Goal: Obtain resource: Download file/media

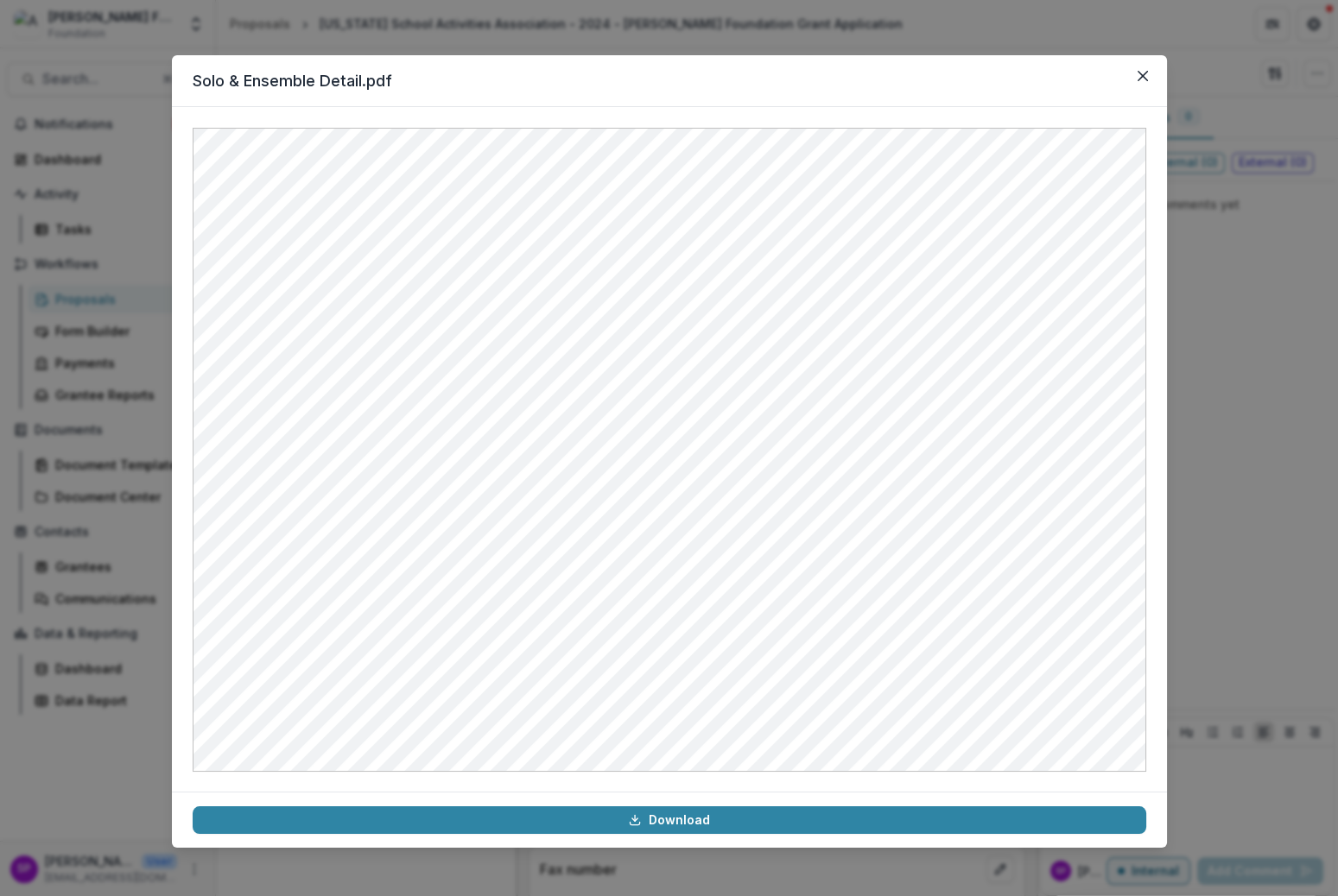
scroll to position [5476, 0]
click at [1140, 77] on icon "Close" at bounding box center [1142, 76] width 10 height 10
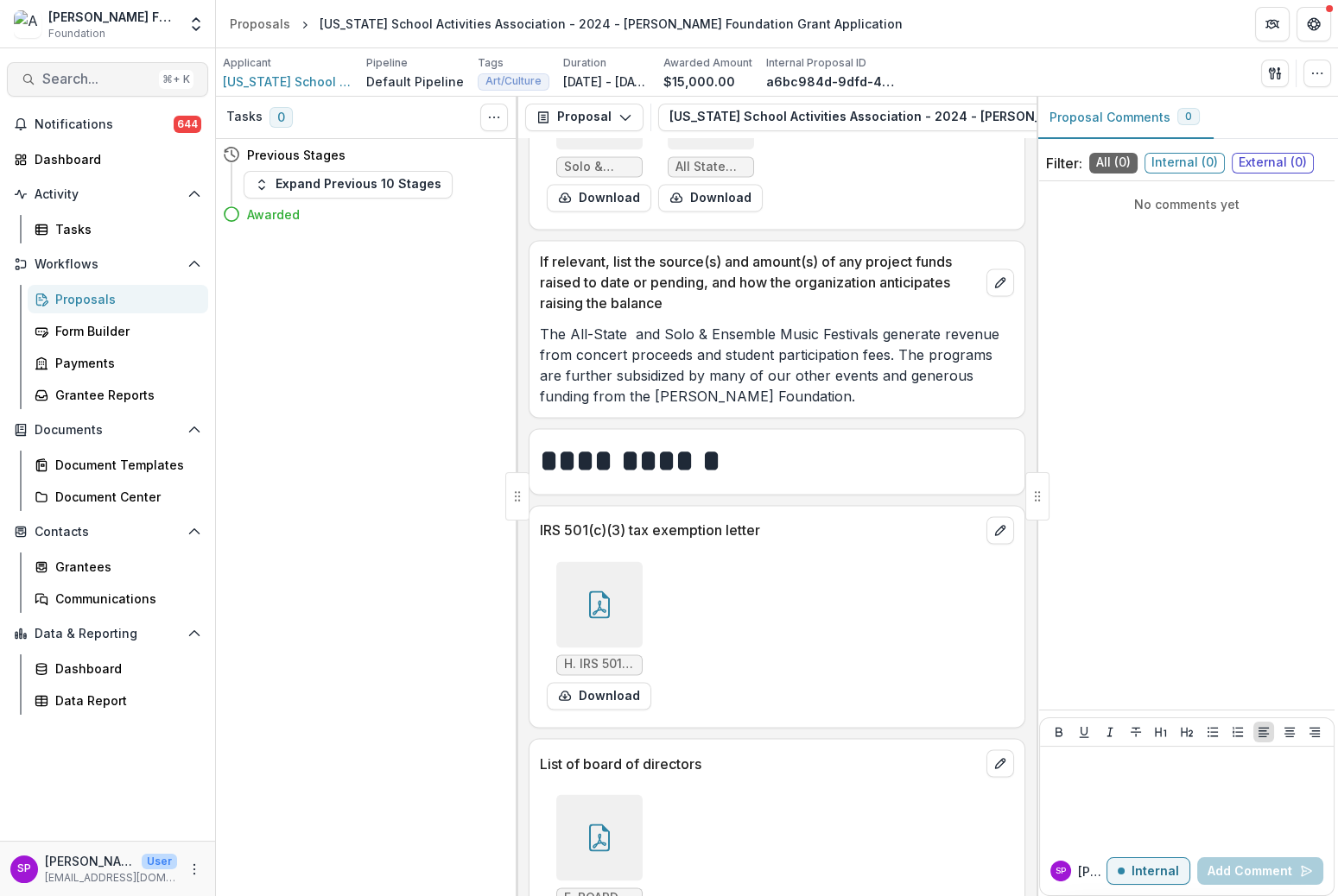
click at [67, 81] on span "Search..." at bounding box center [97, 79] width 109 height 16
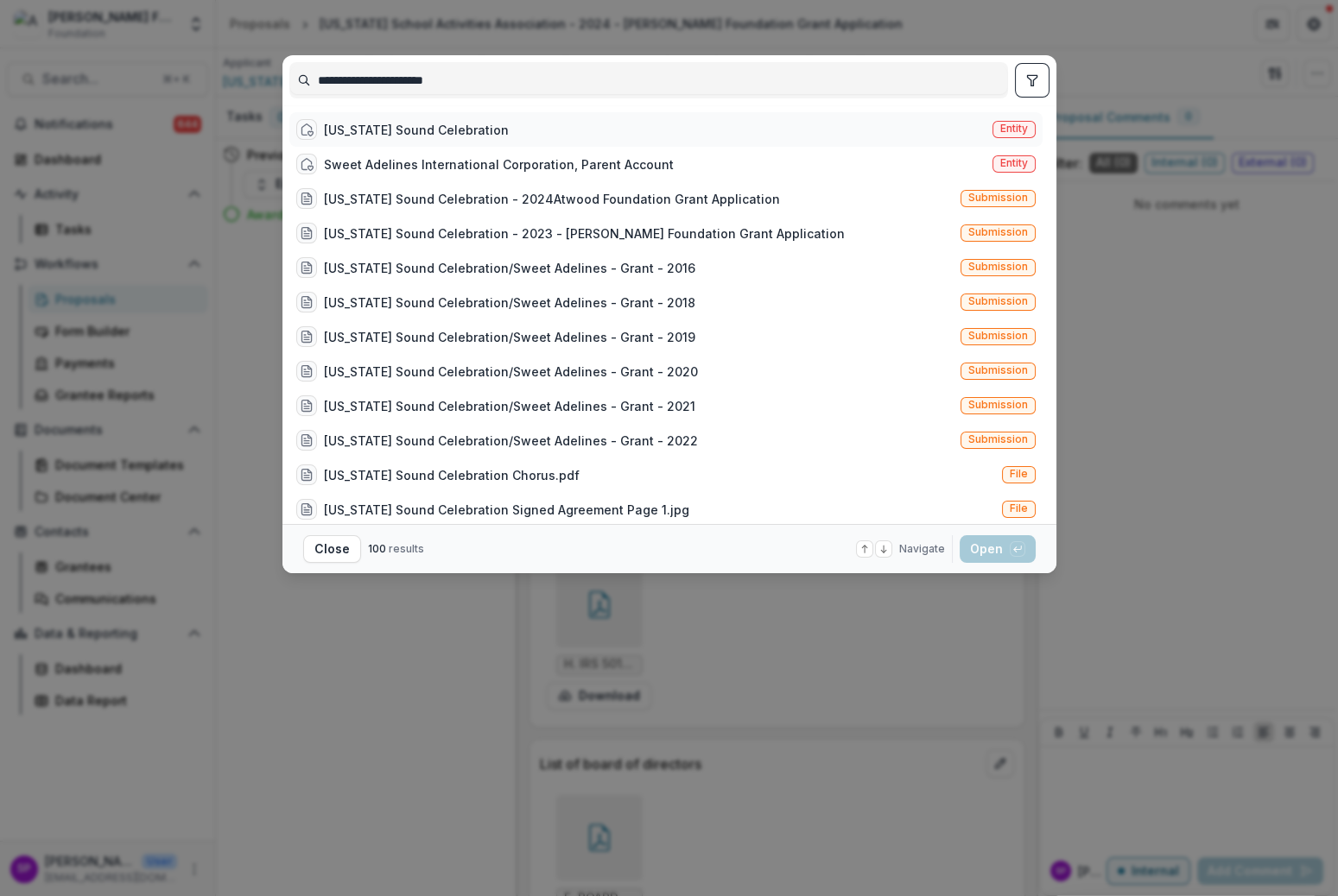
type input "**********"
click at [394, 121] on div "[US_STATE] Sound Celebration" at bounding box center [416, 129] width 185 height 18
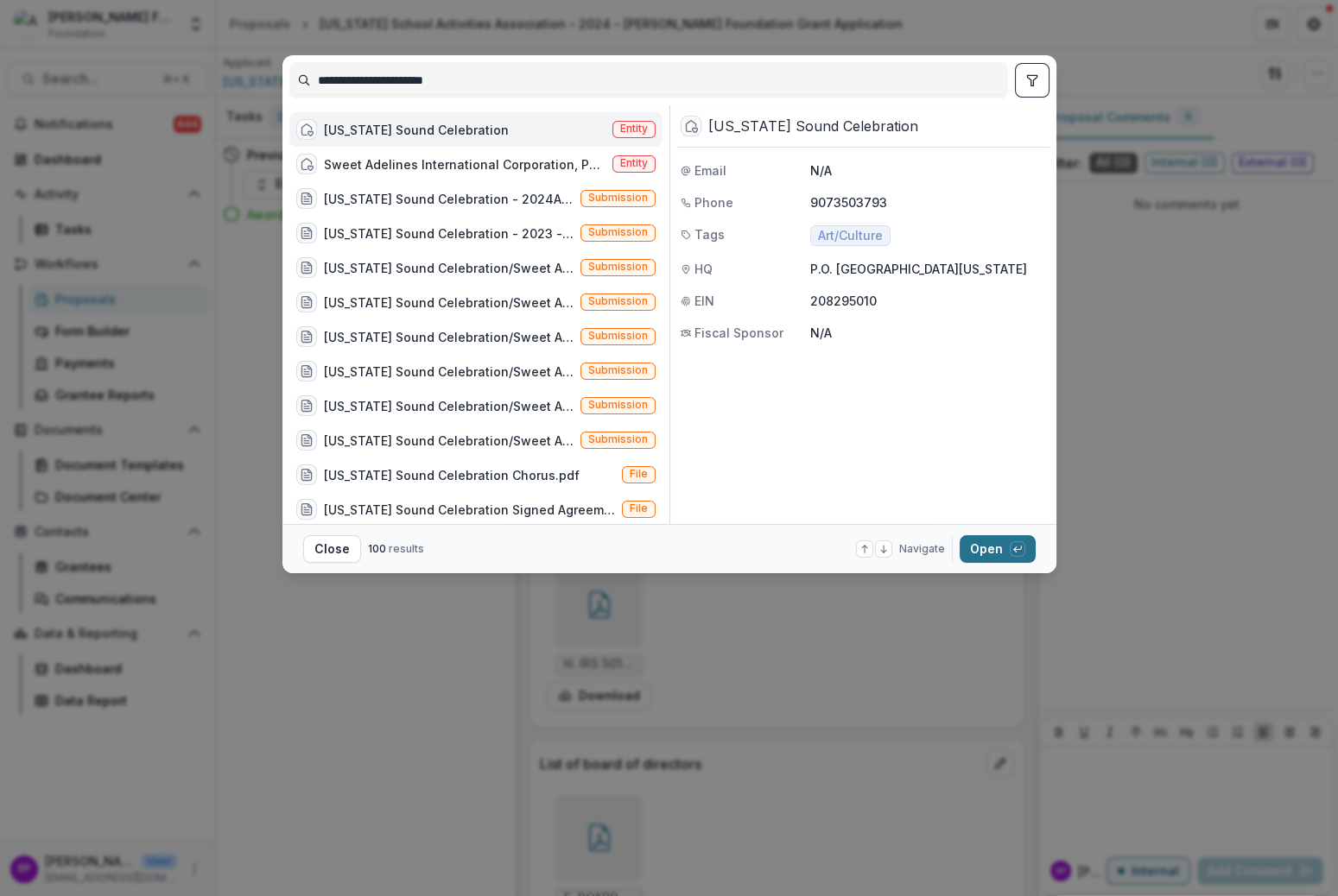
click at [986, 554] on button "Open with enter key" at bounding box center [998, 550] width 76 height 28
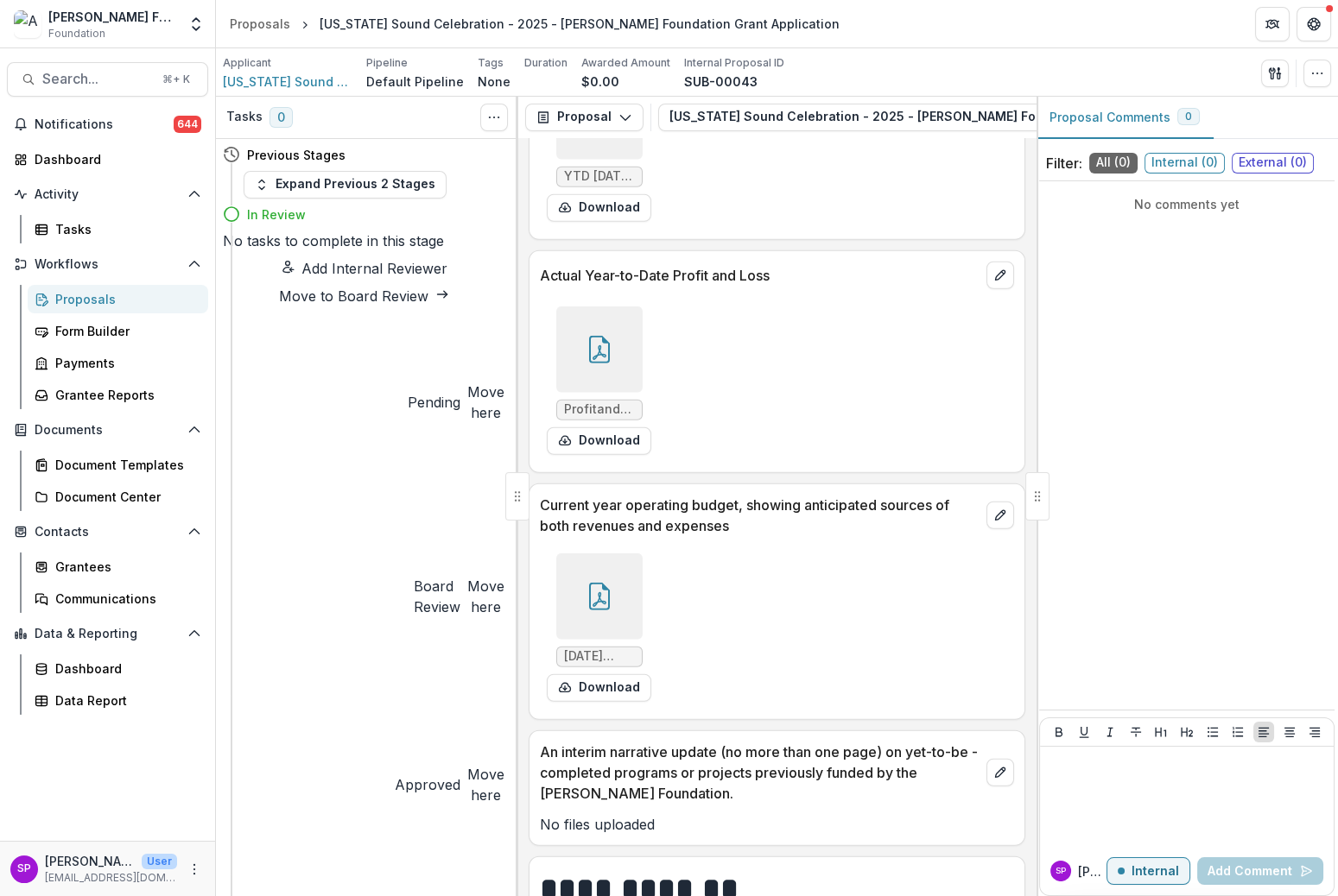
scroll to position [8654, 0]
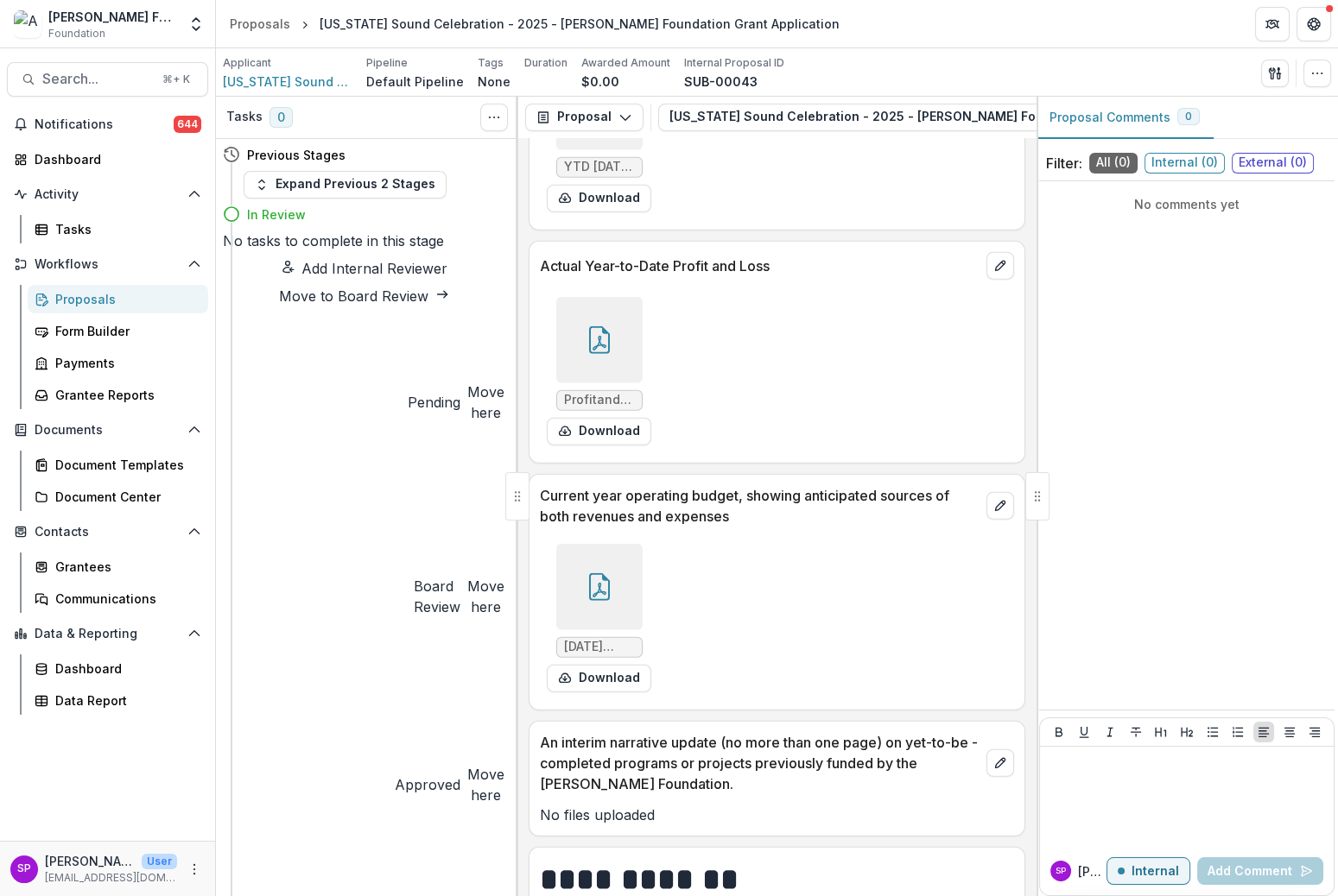
click at [607, 573] on icon at bounding box center [599, 587] width 28 height 28
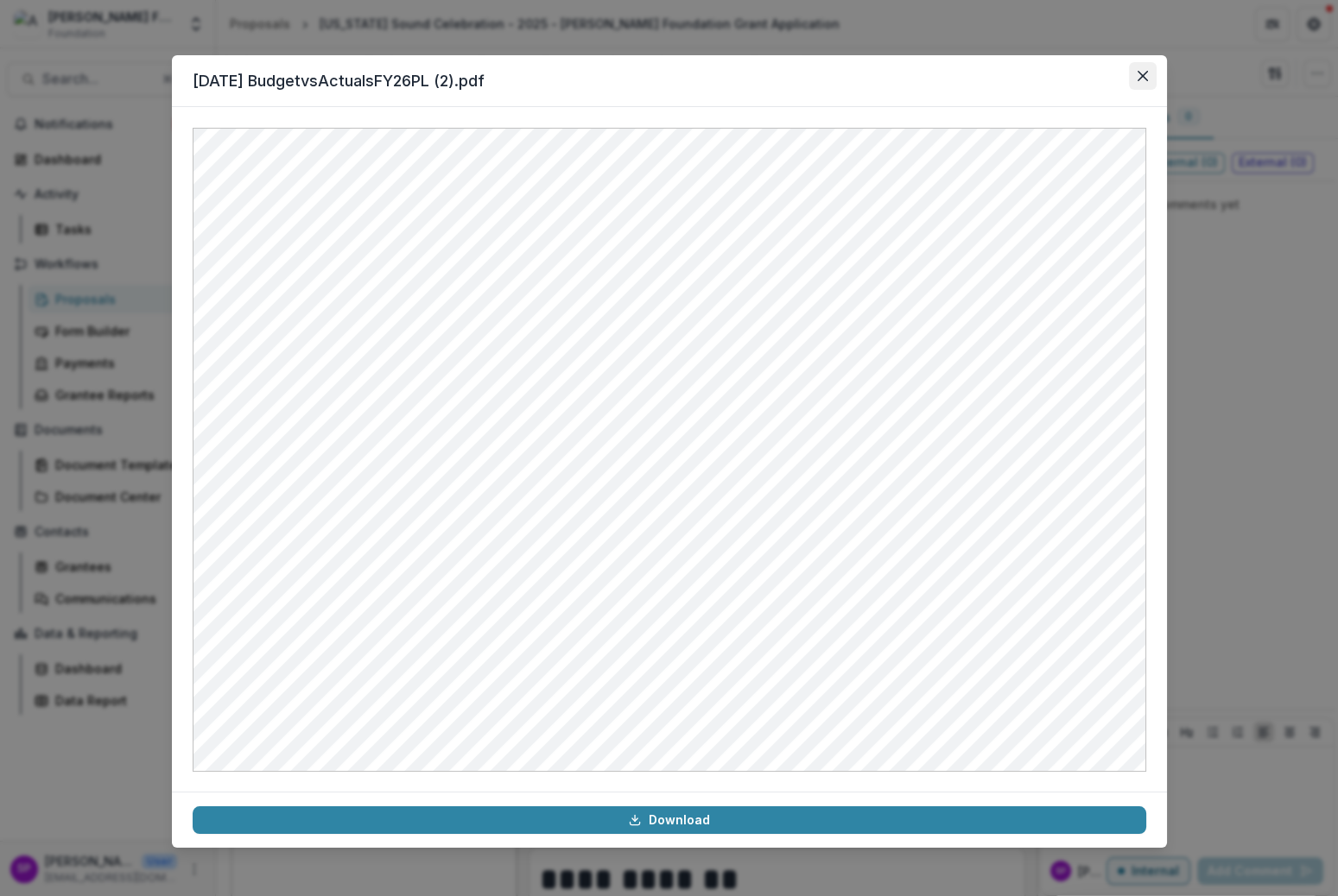
click at [1145, 79] on icon "Close" at bounding box center [1142, 76] width 10 height 10
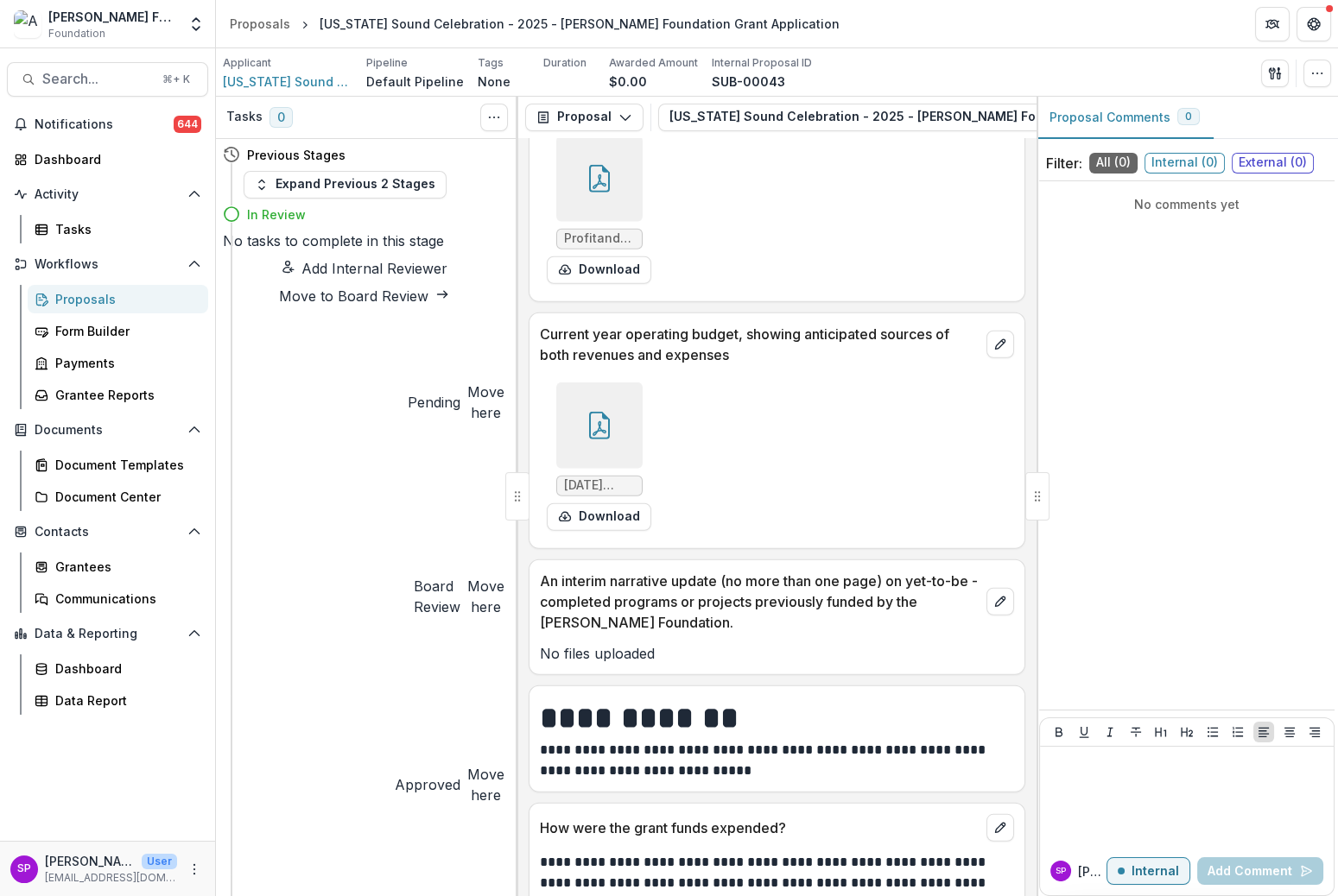
scroll to position [8758, 0]
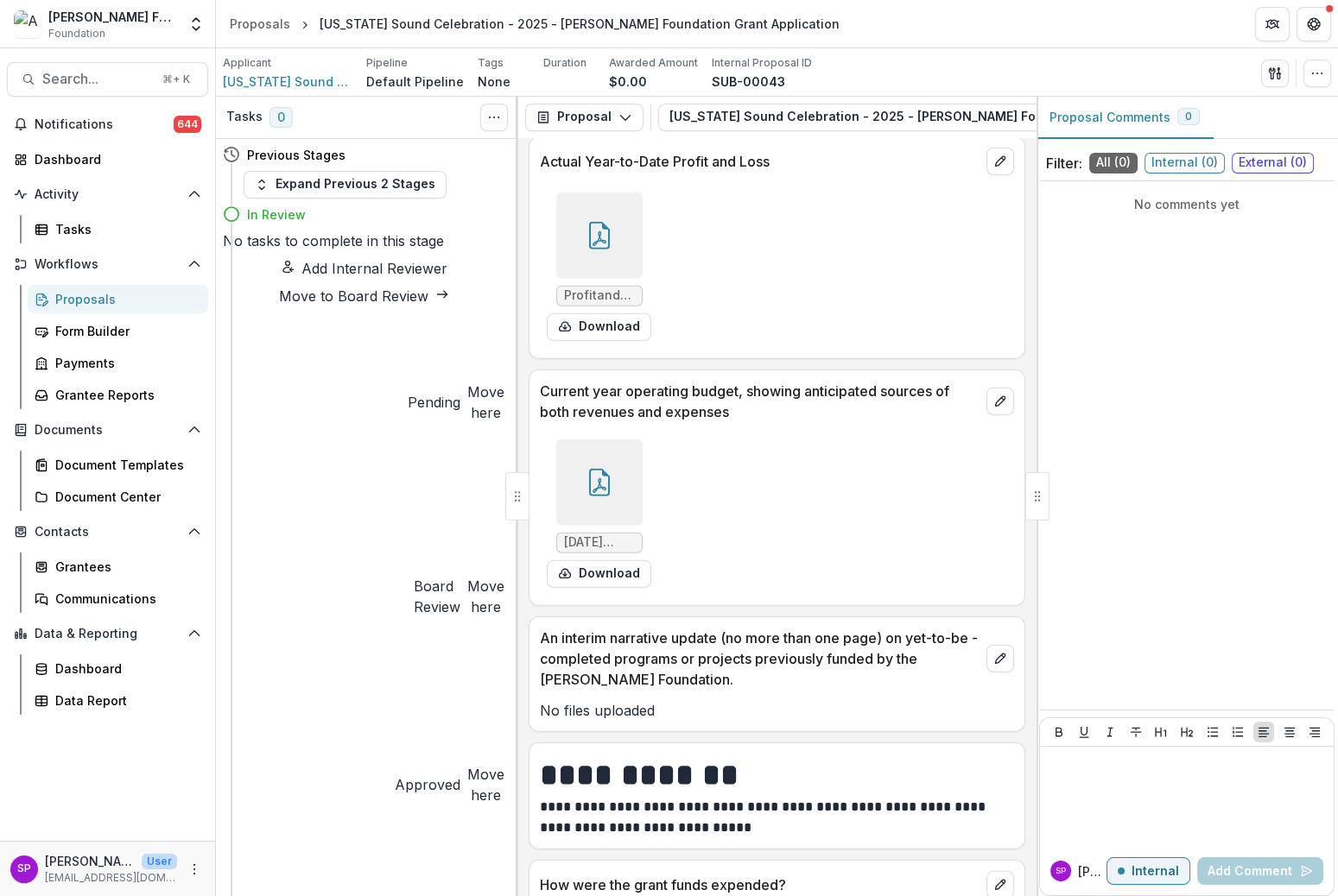
click at [597, 439] on div at bounding box center [599, 482] width 86 height 86
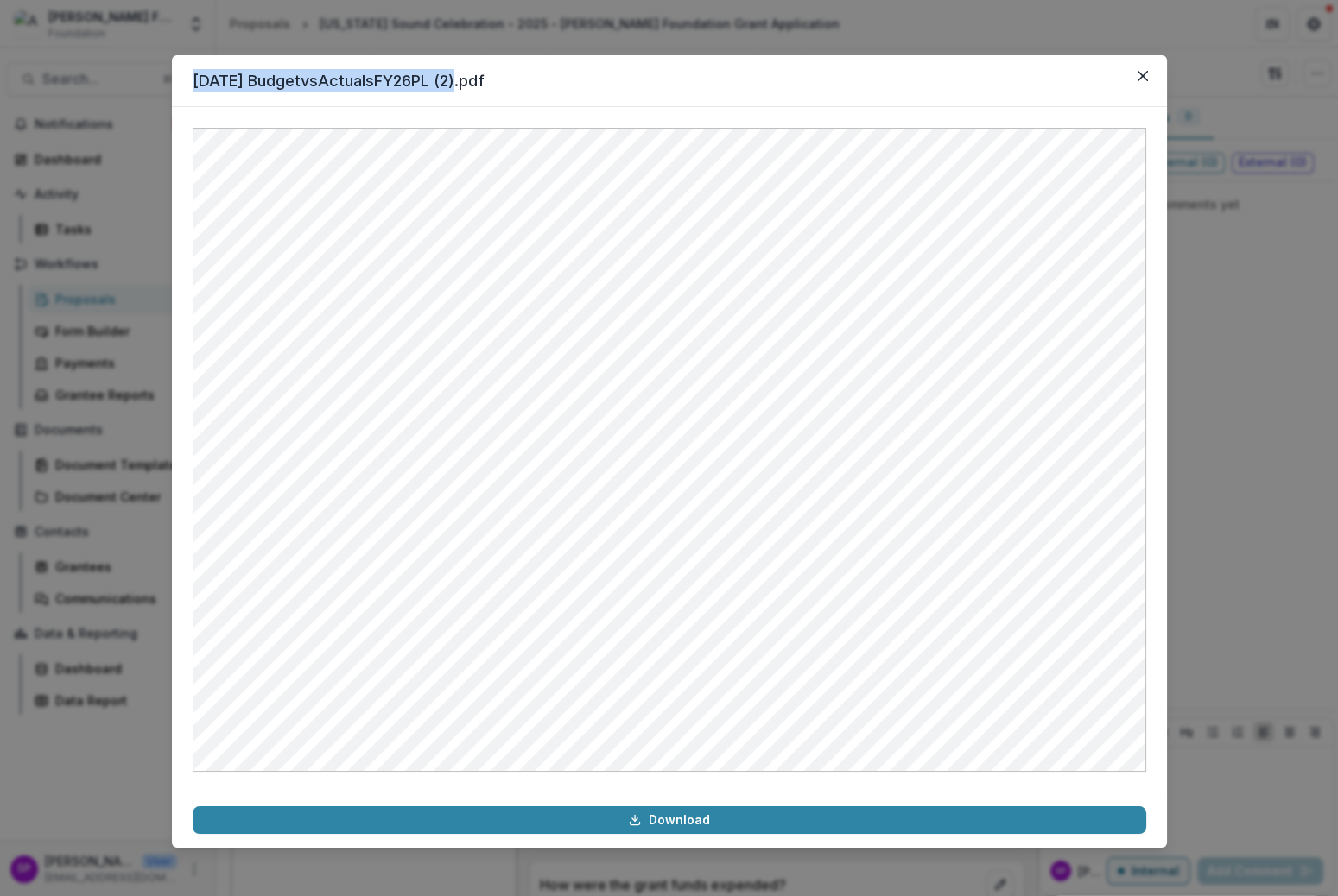
drag, startPoint x: 468, startPoint y: 82, endPoint x: 182, endPoint y: 87, distance: 286.0
click at [182, 87] on header "[DATE] BudgetvsActualsFY26PL (2).pdf" at bounding box center [669, 82] width 995 height 52
copy header "[DATE] BudgetvsActualsFY26PL"
